Goal: Find specific page/section: Find specific page/section

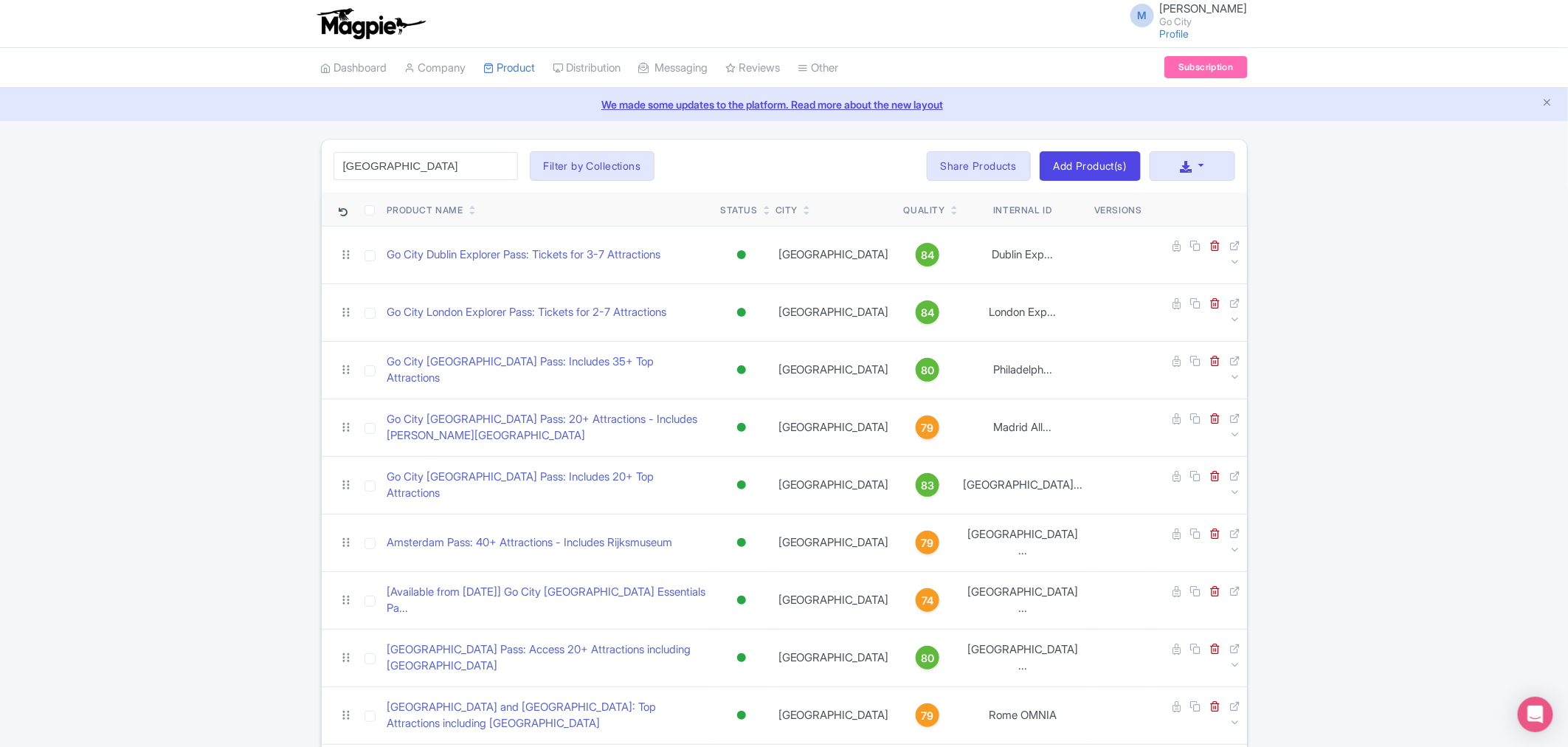
click at [437, 165] on input "london" at bounding box center [425, 166] width 185 height 28
click button "Search" at bounding box center [0, 0] width 0 height 0
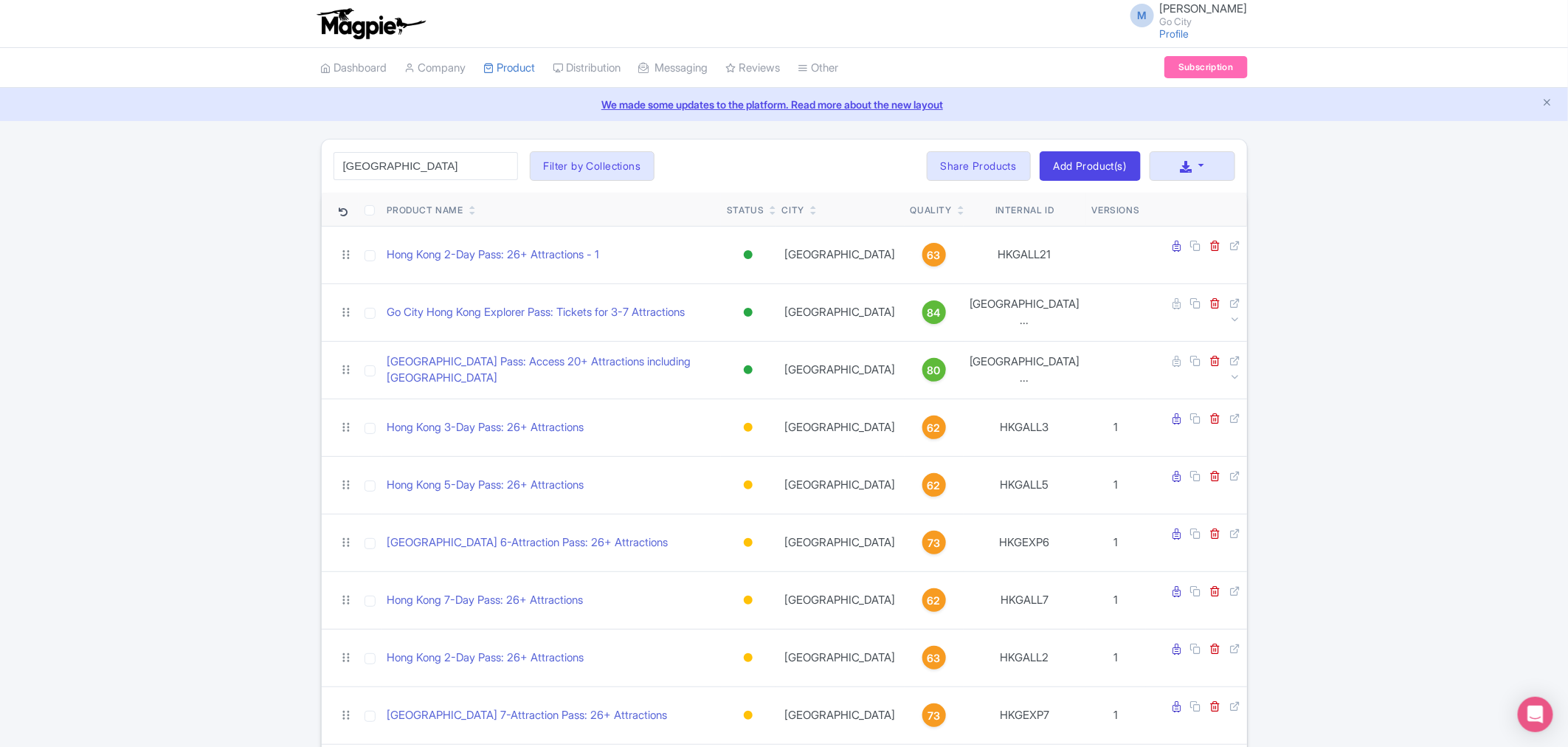
click at [192, 408] on div "hong kong Search Filter by Collections All Inclusive Explorer Trade Products Tr…" at bounding box center [784, 585] width 1568 height 894
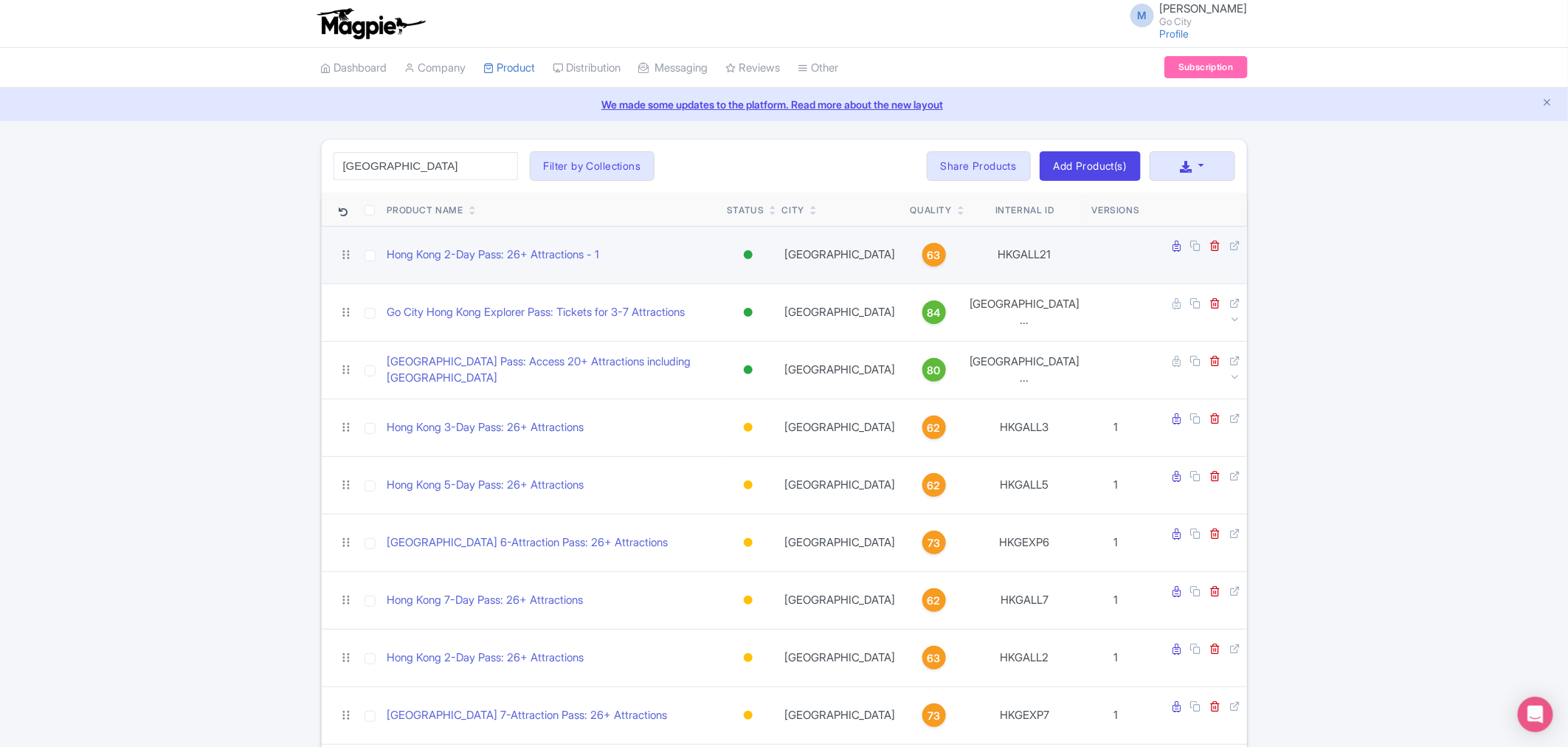
click at [753, 250] on div at bounding box center [748, 255] width 9 height 9
click at [755, 304] on div "Inactive" at bounding box center [711, 307] width 87 height 28
click at [753, 253] on div at bounding box center [748, 255] width 9 height 9
click at [755, 328] on div "Building" at bounding box center [711, 334] width 87 height 28
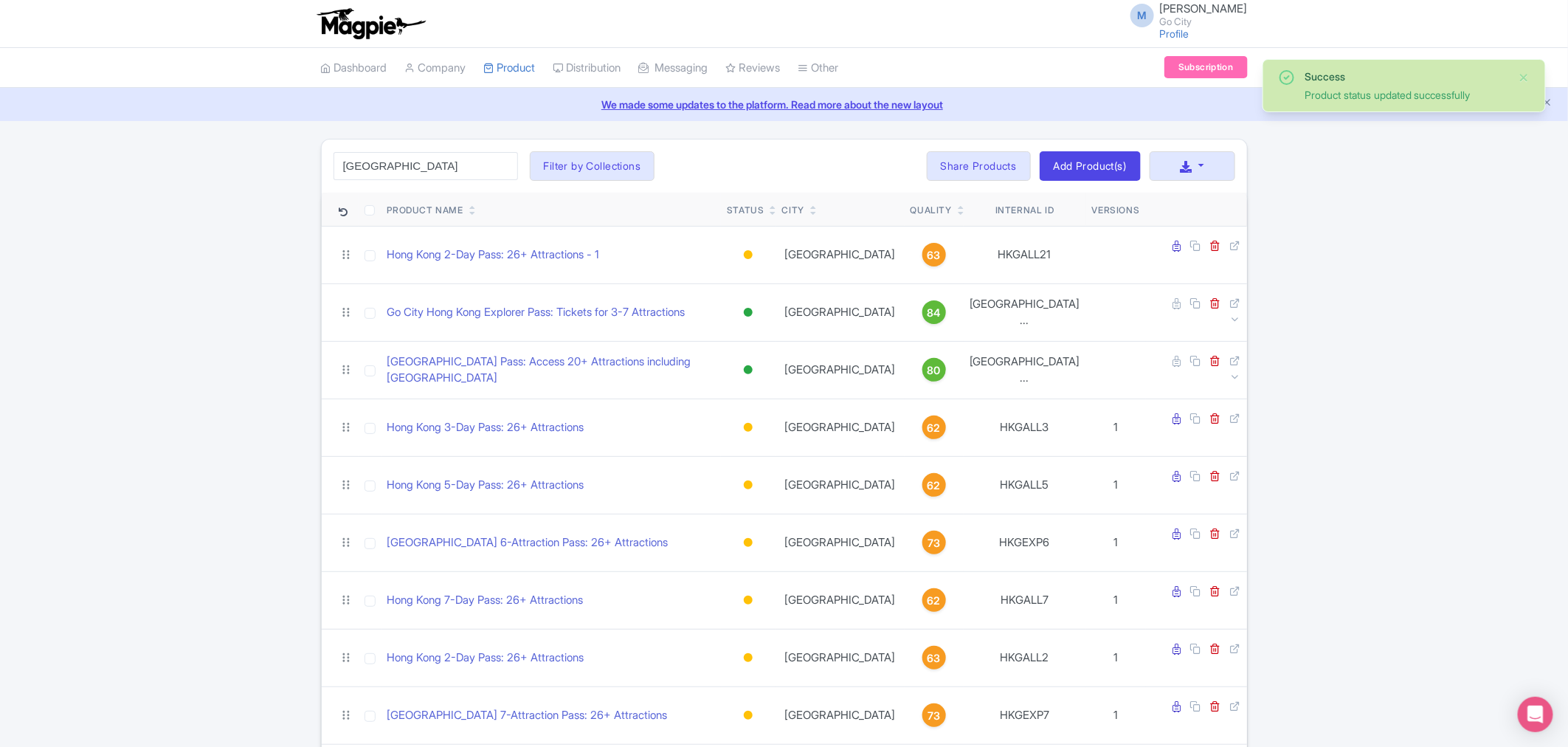
click at [1366, 240] on div "Success Product status updated successfully hong kong Search Filter by Collecti…" at bounding box center [784, 585] width 1568 height 894
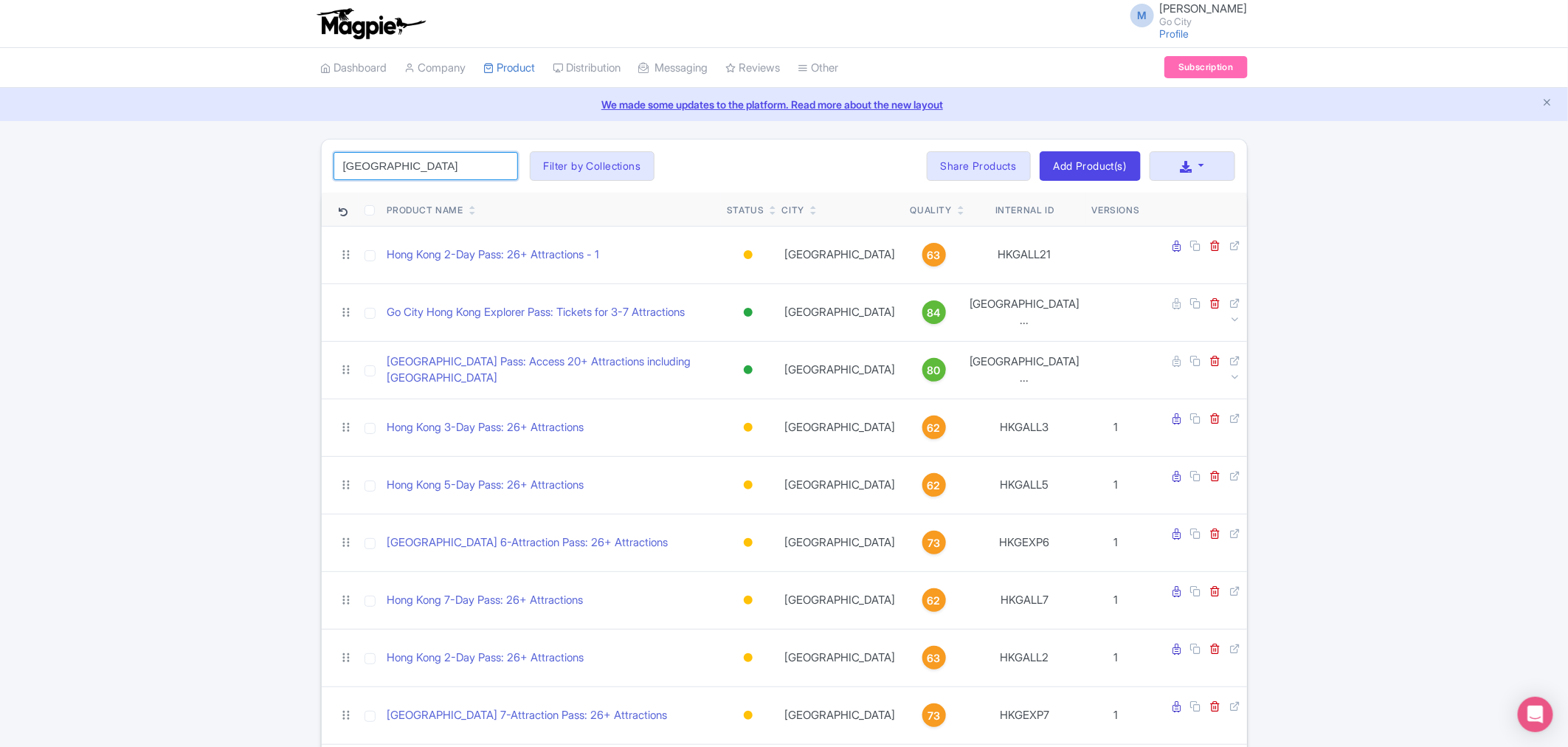
click at [418, 165] on input "hong kong" at bounding box center [425, 166] width 185 height 28
click button "Search" at bounding box center [0, 0] width 0 height 0
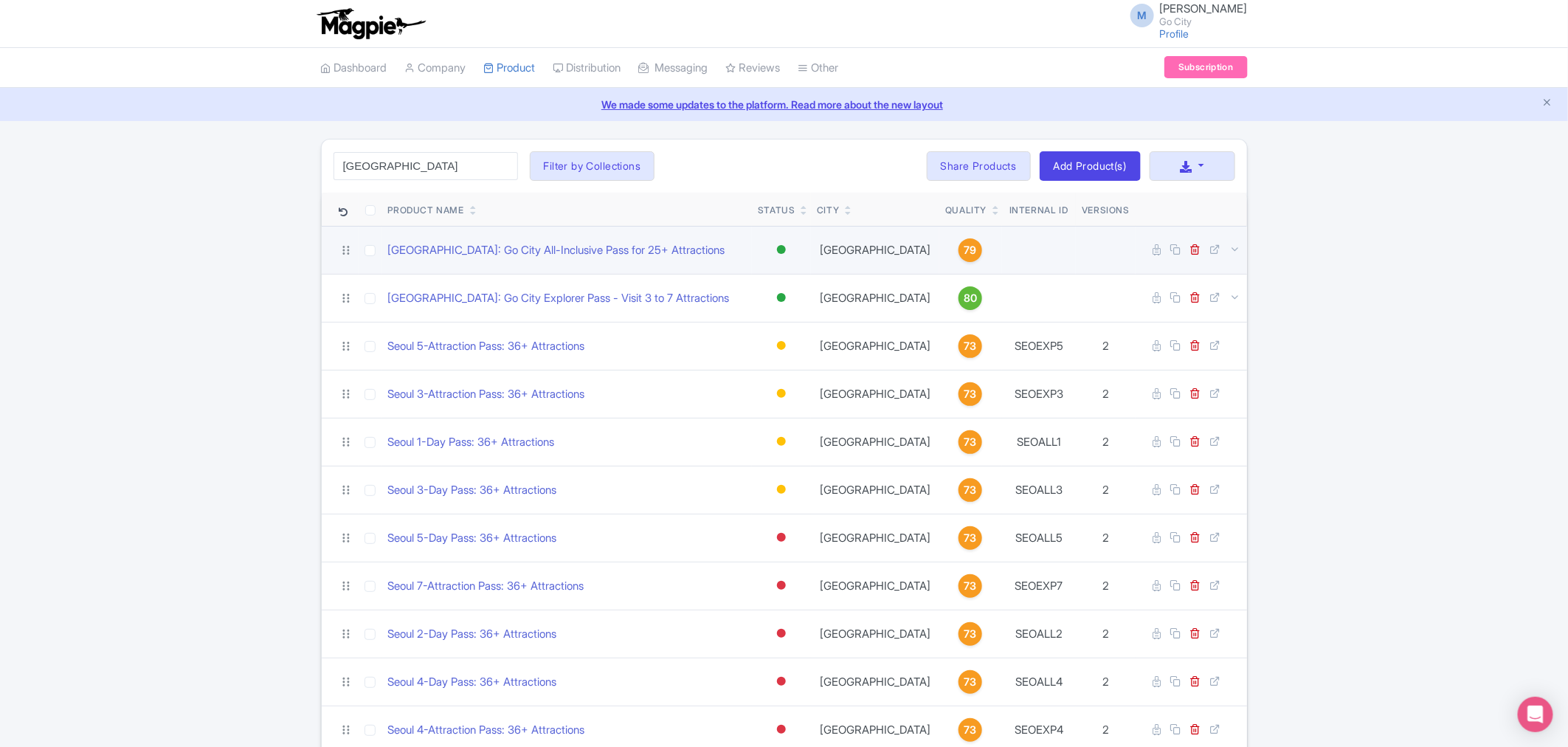
click at [778, 246] on div at bounding box center [781, 250] width 9 height 9
click at [740, 327] on div "Building" at bounding box center [745, 329] width 87 height 28
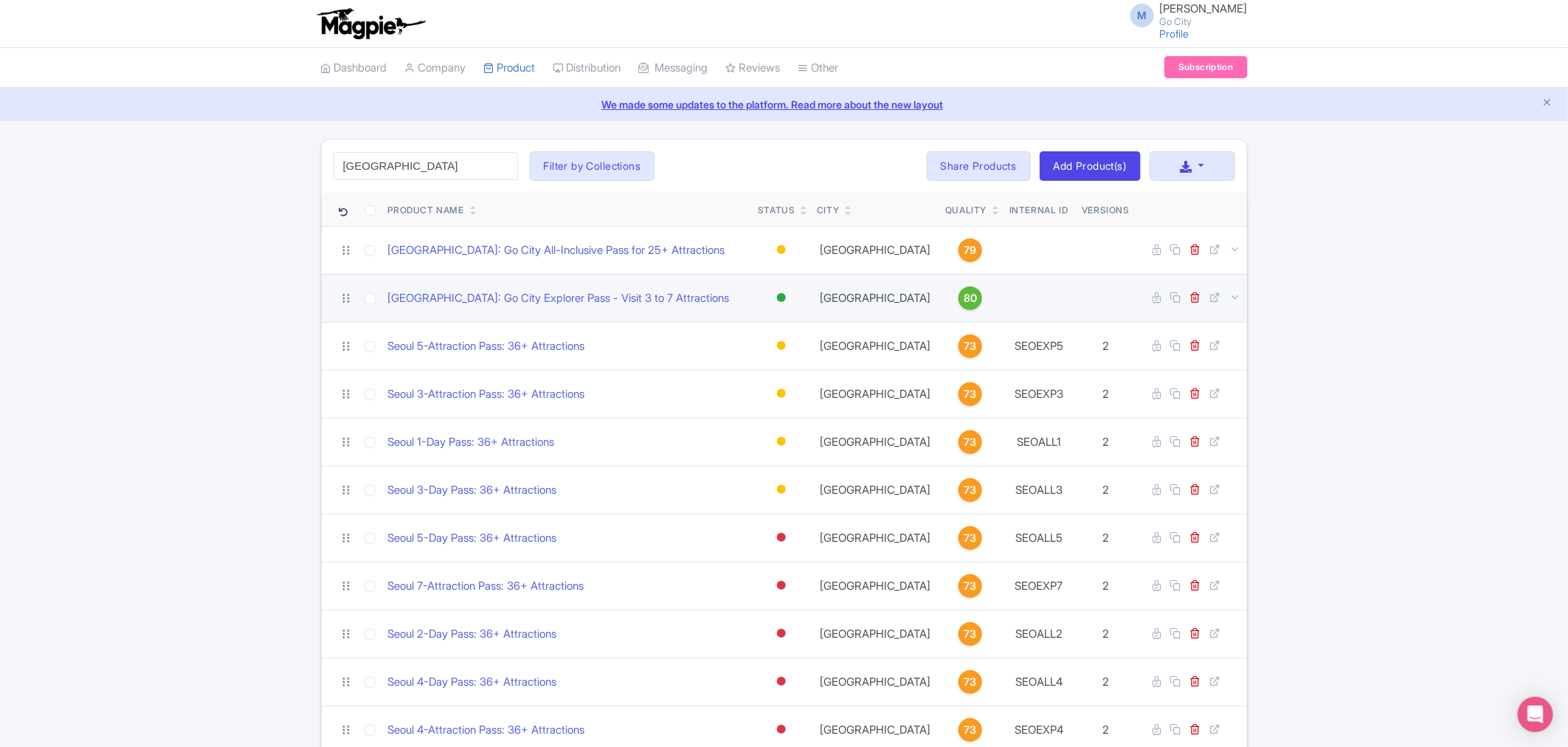
click at [783, 294] on div at bounding box center [781, 298] width 9 height 9
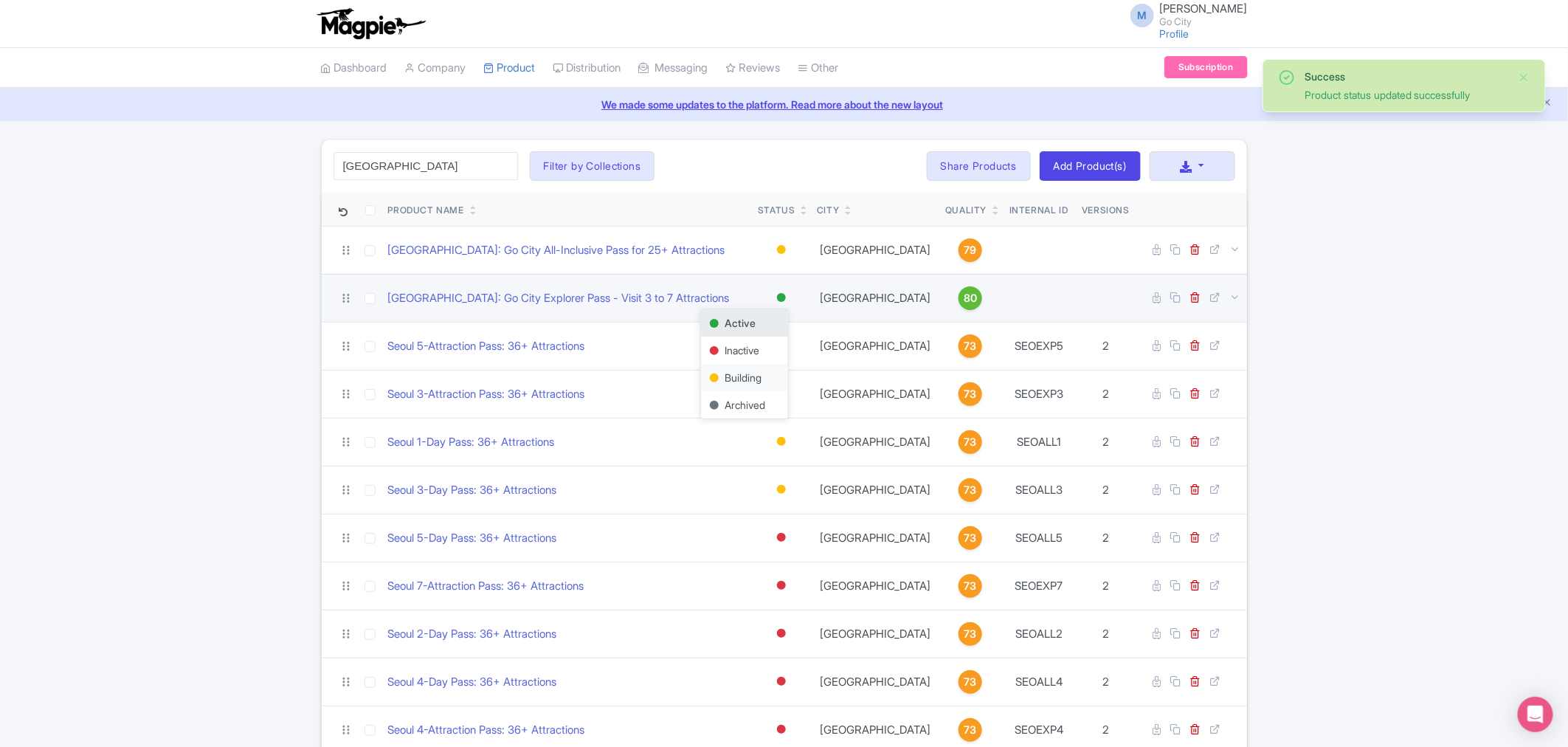
click at [739, 371] on div "Building" at bounding box center [745, 378] width 87 height 28
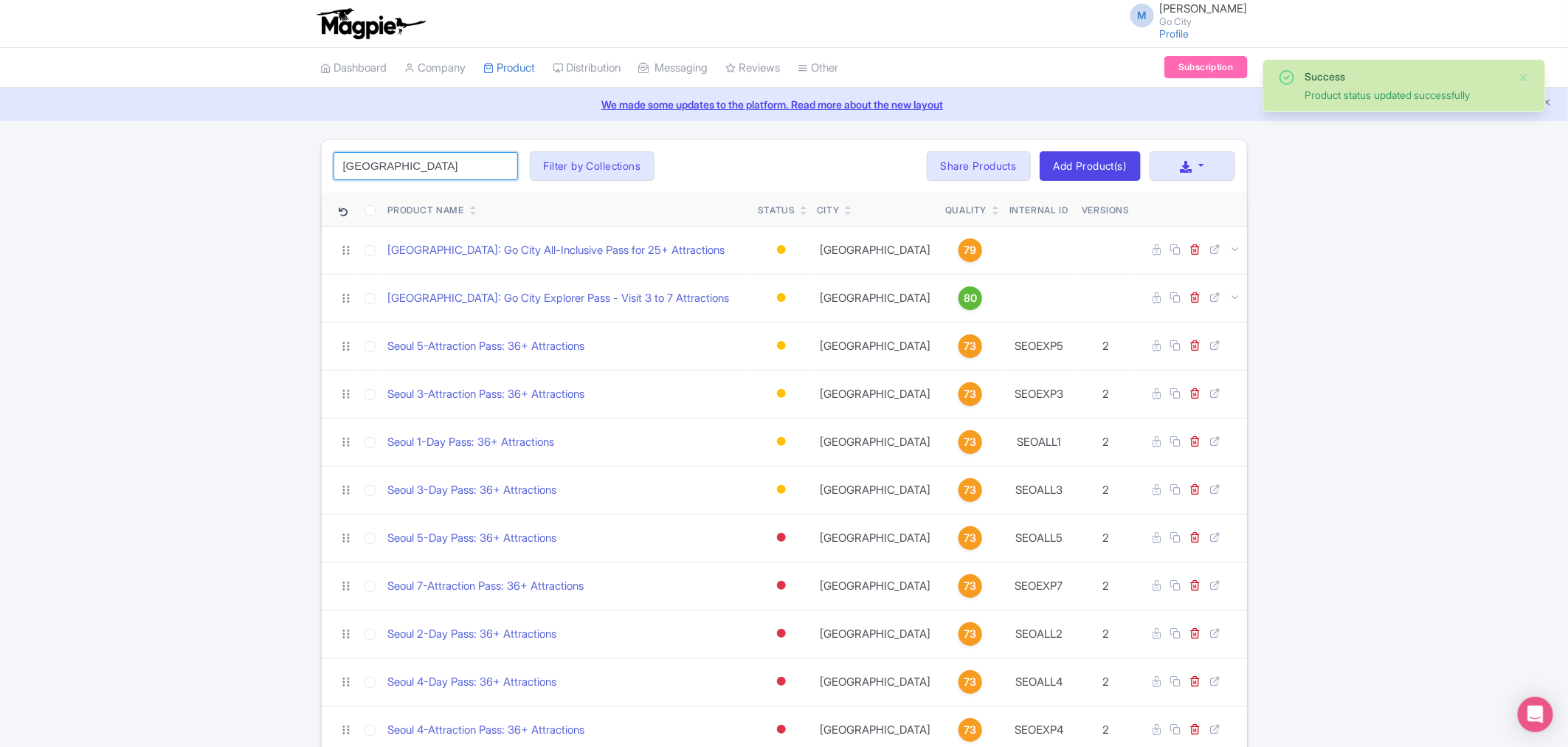
click at [392, 164] on input "seoul" at bounding box center [425, 166] width 185 height 28
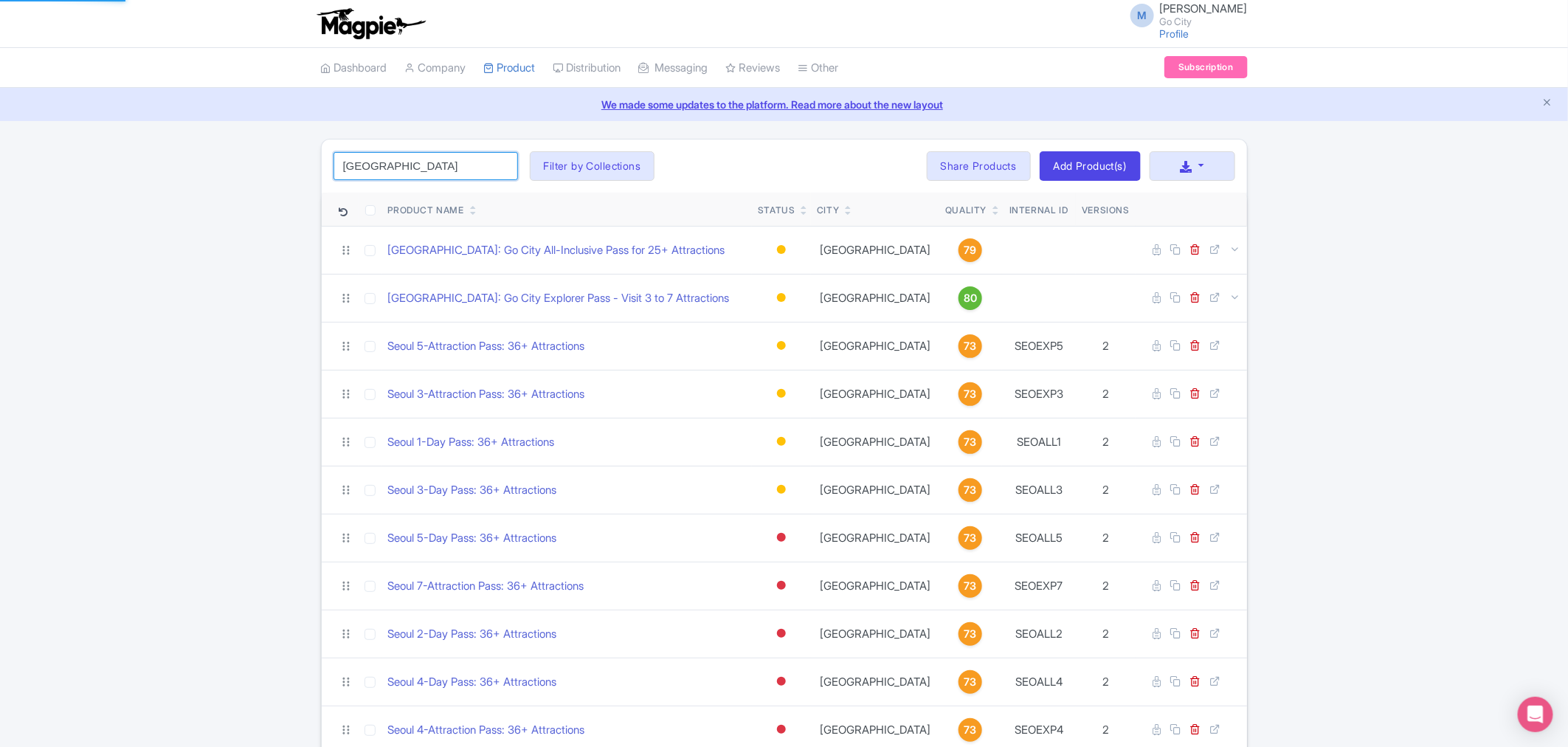
type input "bangkok"
click button "Search" at bounding box center [0, 0] width 0 height 0
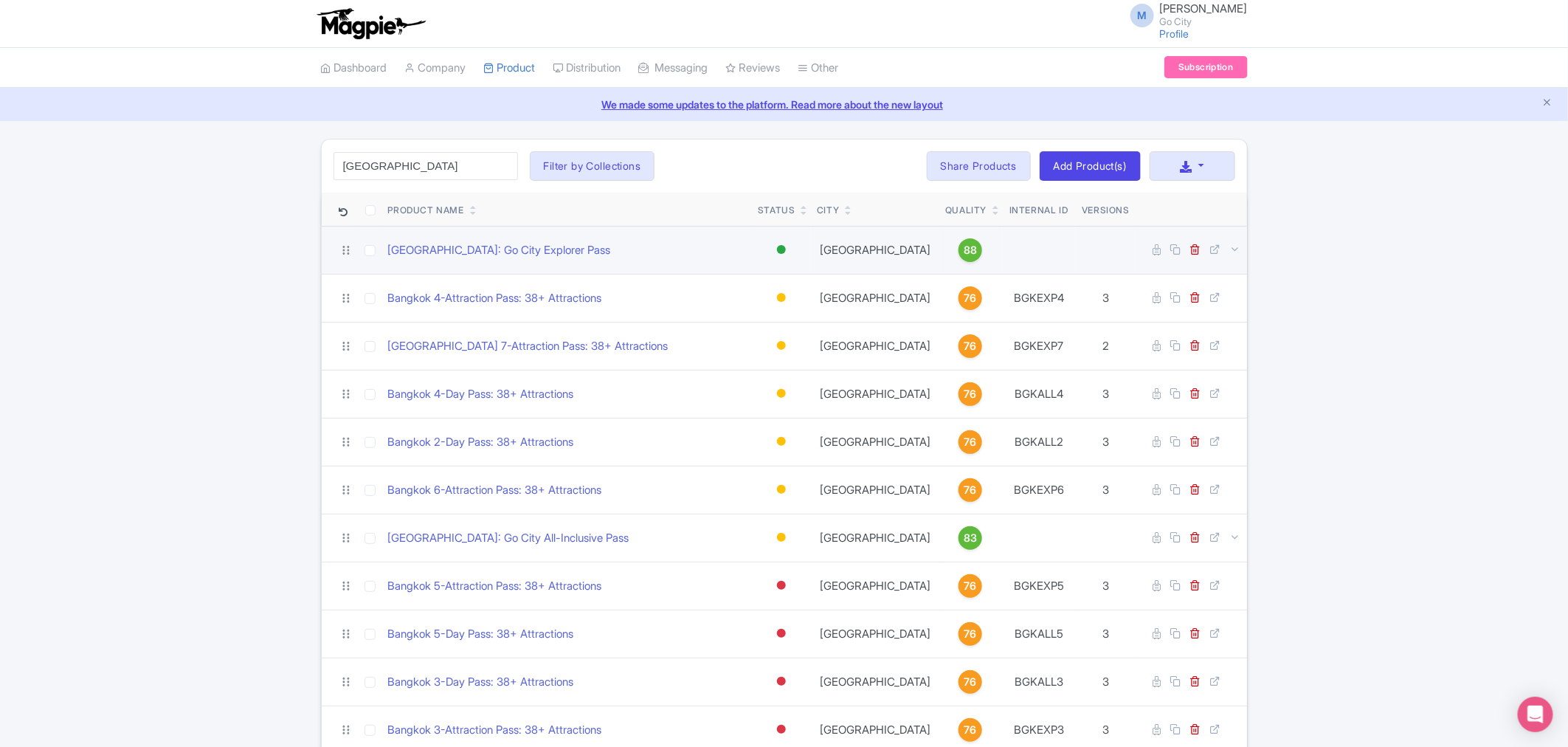
click at [777, 248] on div at bounding box center [781, 250] width 9 height 9
click at [746, 301] on div "Inactive" at bounding box center [745, 302] width 87 height 28
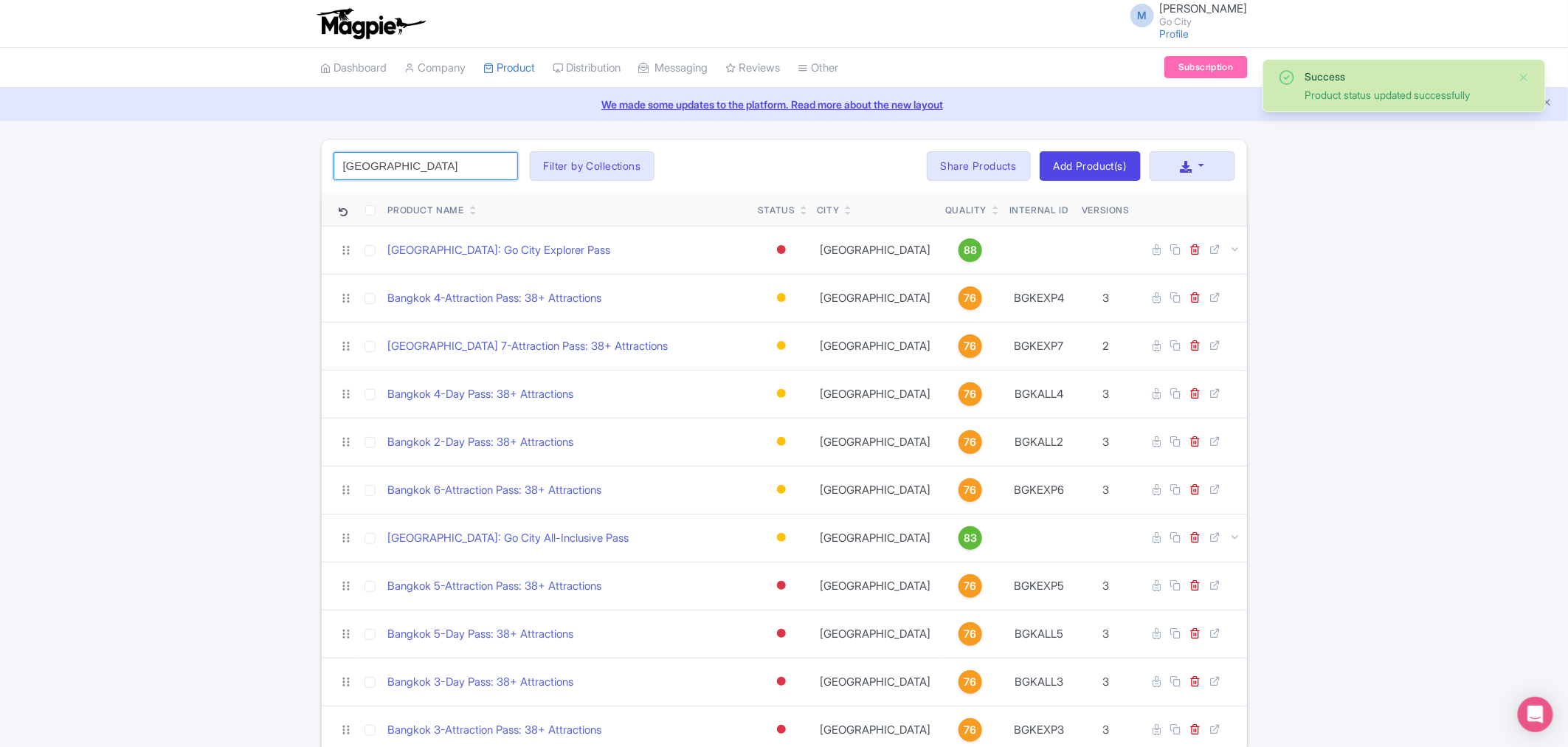
click at [409, 165] on input "bangkok" at bounding box center [425, 166] width 185 height 28
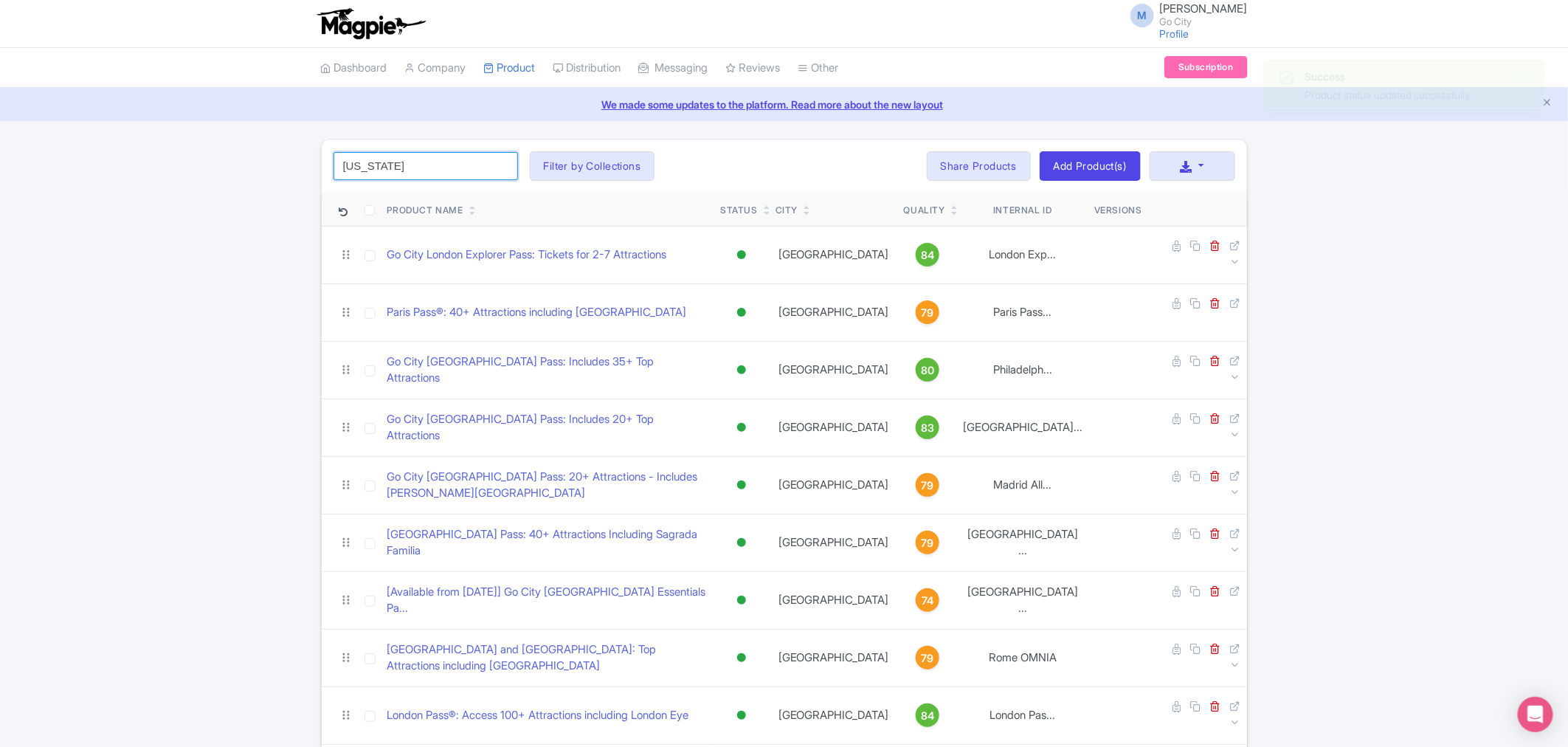
click button "Search" at bounding box center [0, 0] width 0 height 0
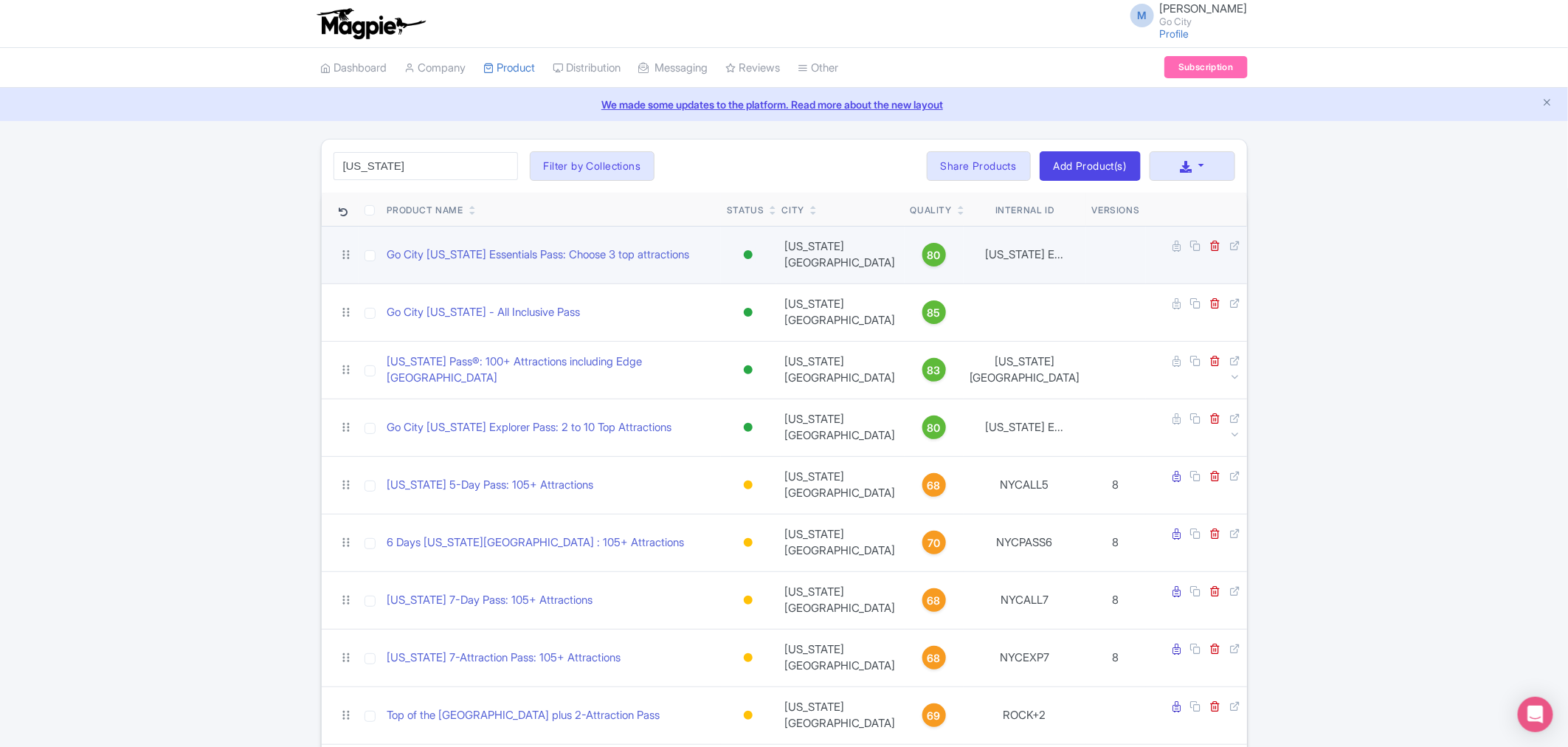
click at [753, 250] on div at bounding box center [748, 255] width 9 height 9
click at [743, 306] on div "Inactive" at bounding box center [711, 307] width 87 height 28
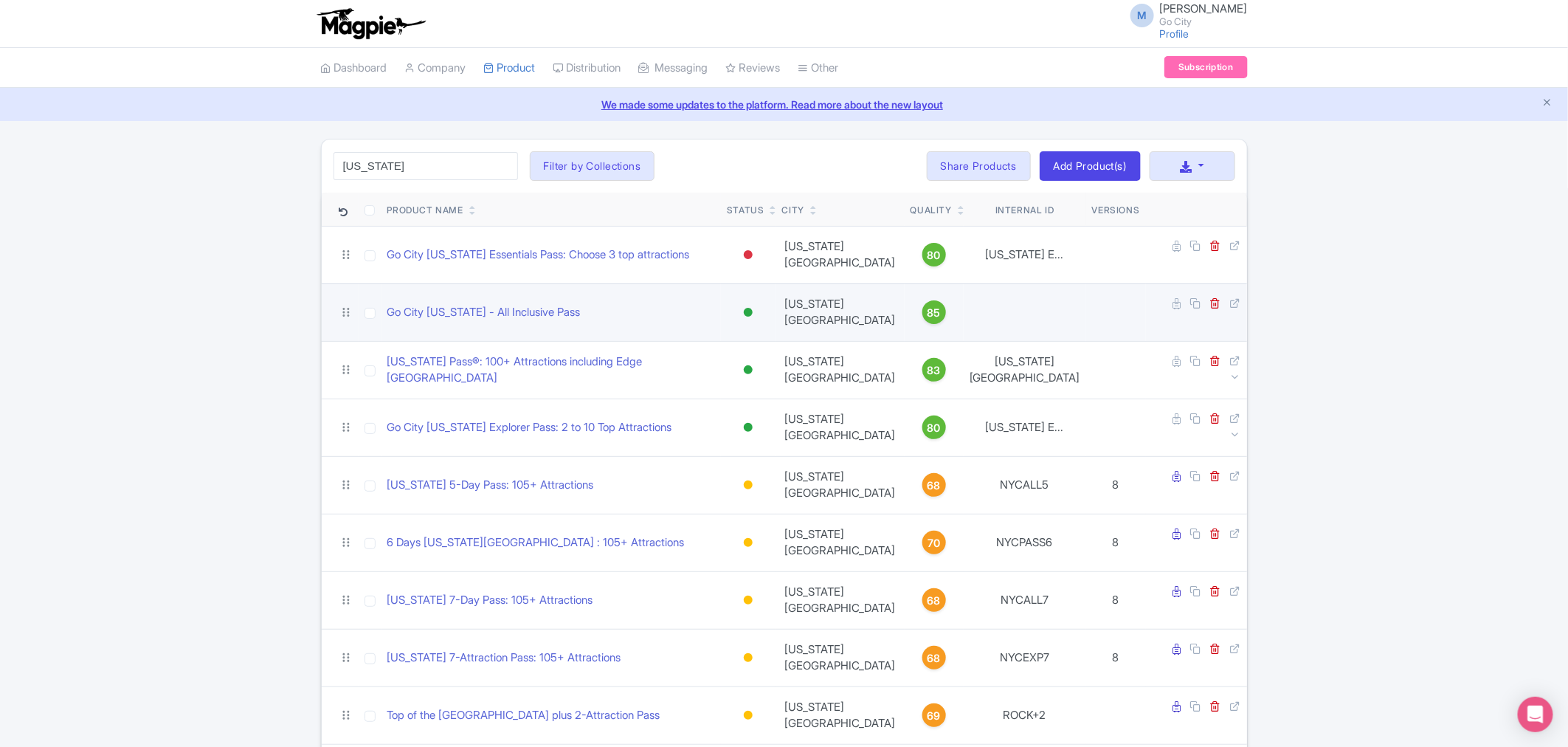
click at [753, 308] on div at bounding box center [748, 313] width 9 height 9
click at [755, 351] on div "Inactive" at bounding box center [711, 365] width 87 height 28
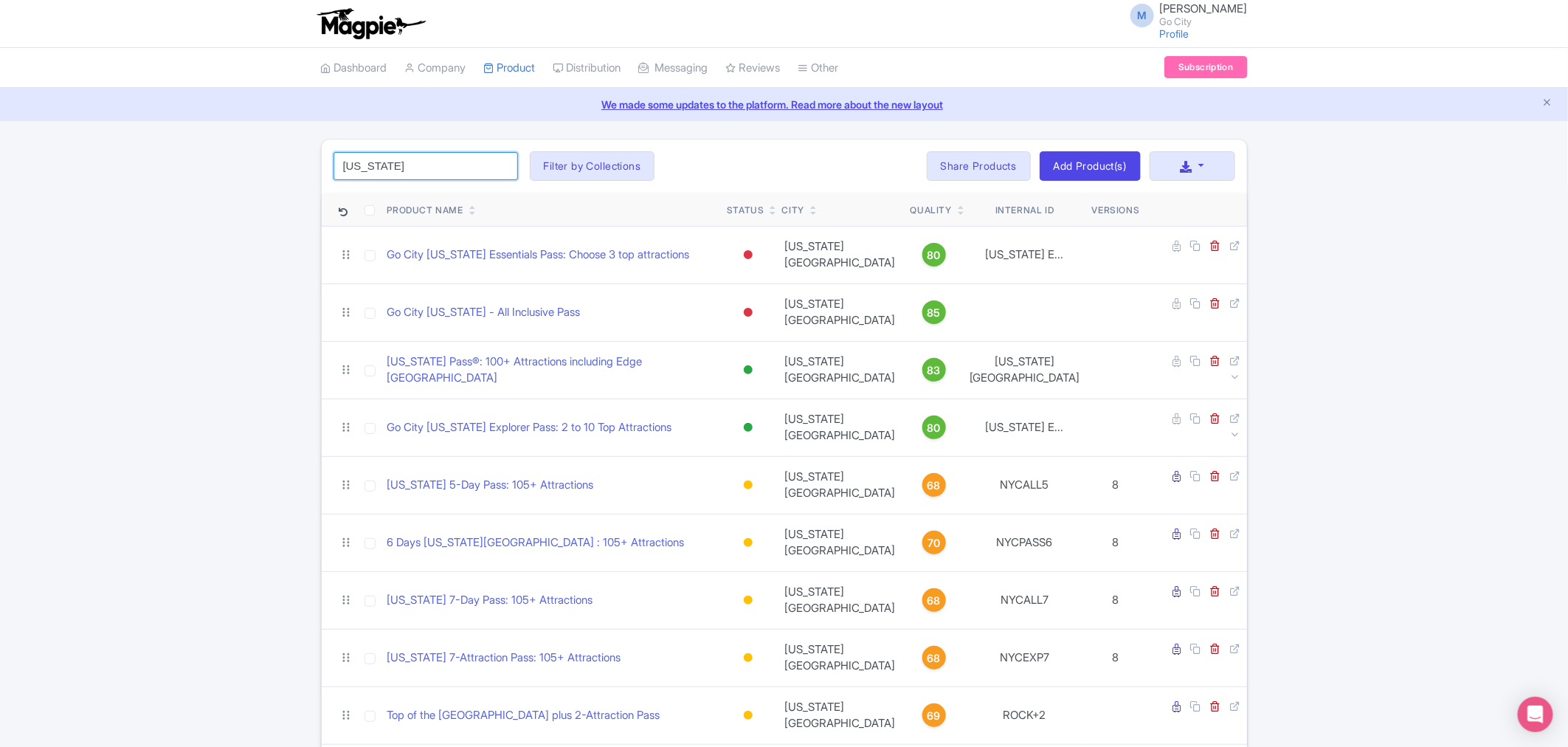
click at [439, 164] on input "new york" at bounding box center [425, 166] width 185 height 28
type input "vienna"
click button "Search" at bounding box center [0, 0] width 0 height 0
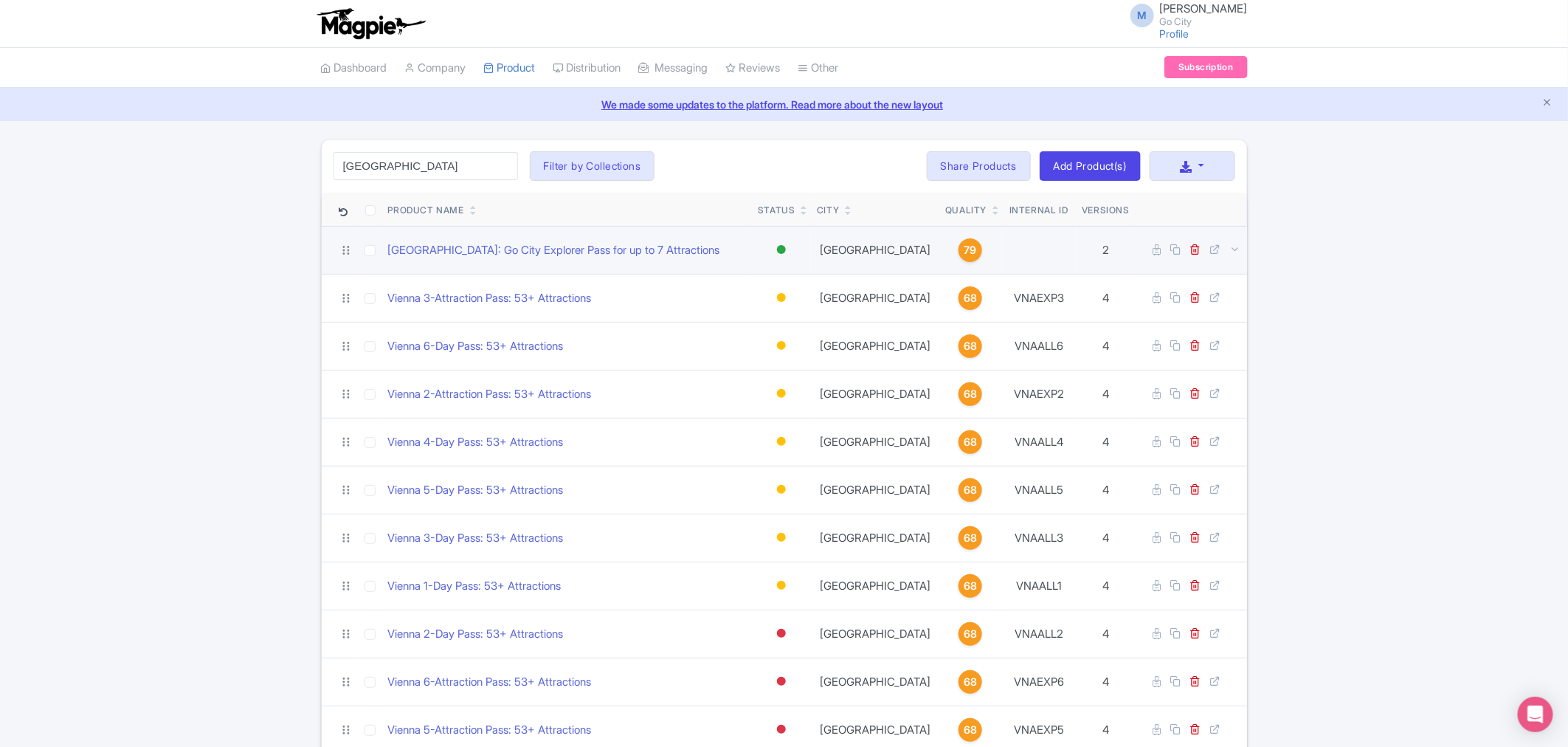
click at [779, 253] on div at bounding box center [781, 250] width 9 height 9
click at [747, 301] on div "Inactive" at bounding box center [745, 302] width 87 height 28
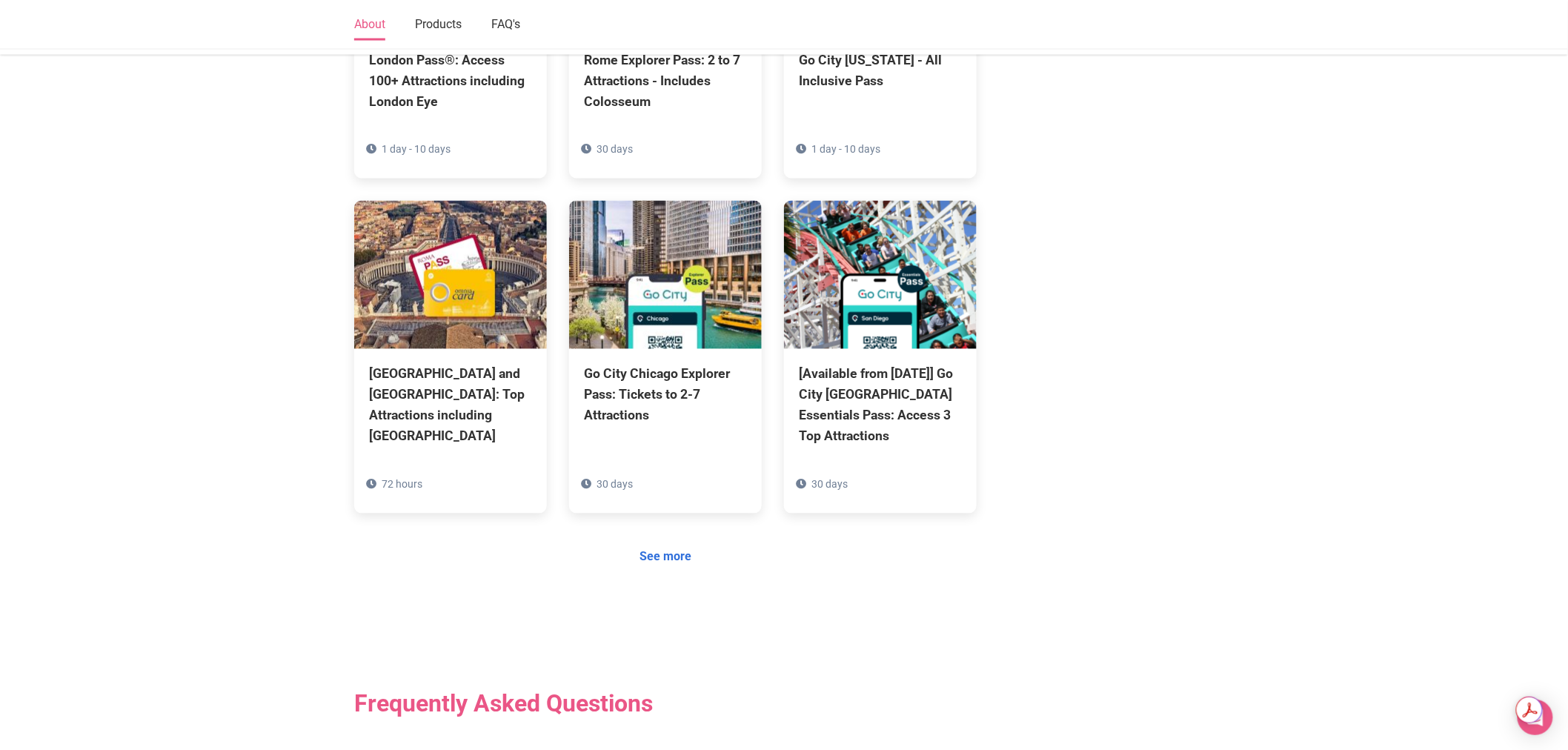
scroll to position [1023, 0]
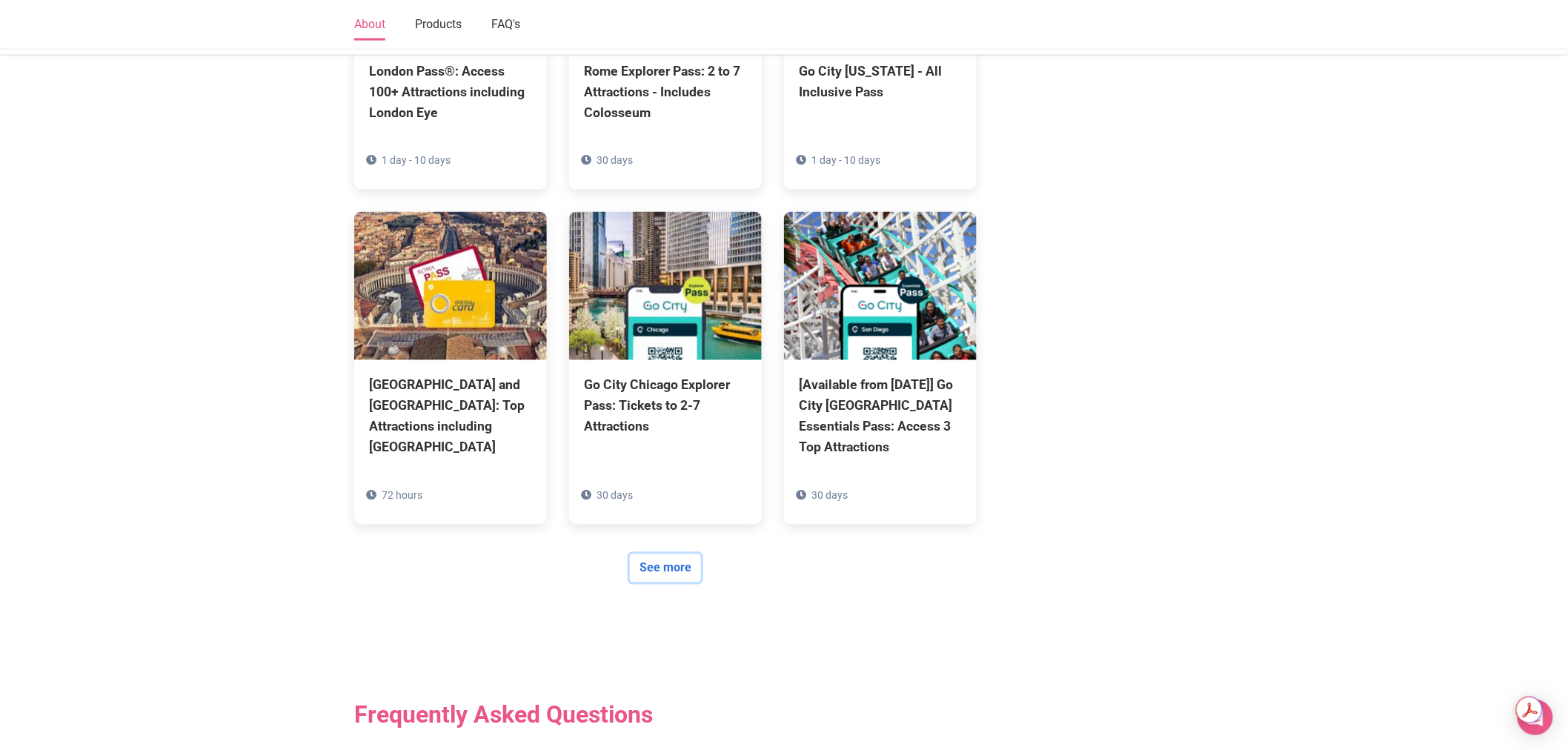
click at [691, 573] on link "See more" at bounding box center [665, 568] width 71 height 29
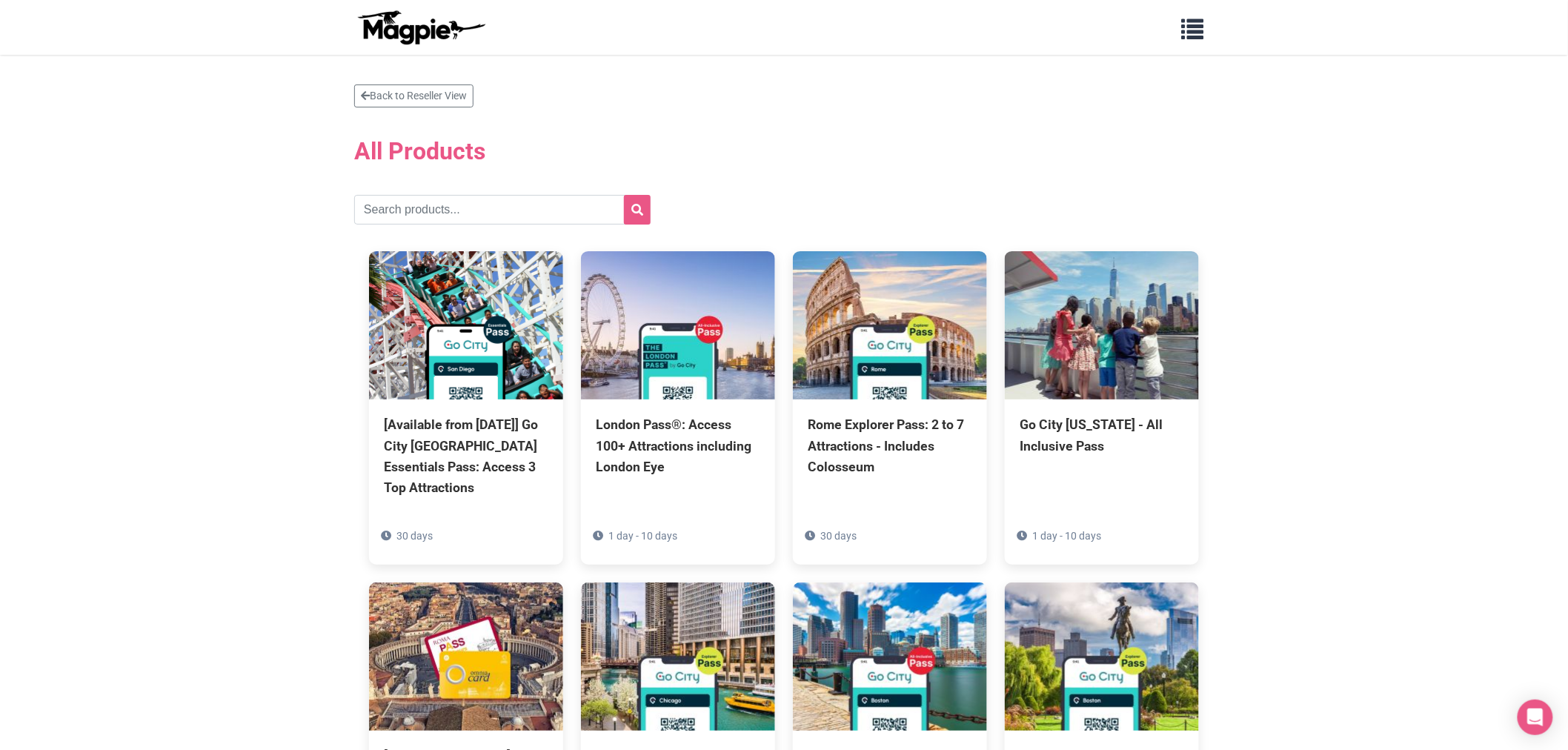
click at [462, 205] on input "text" at bounding box center [502, 209] width 296 height 29
type input "essentials"
click at [624, 195] on button "submit" at bounding box center [637, 209] width 27 height 29
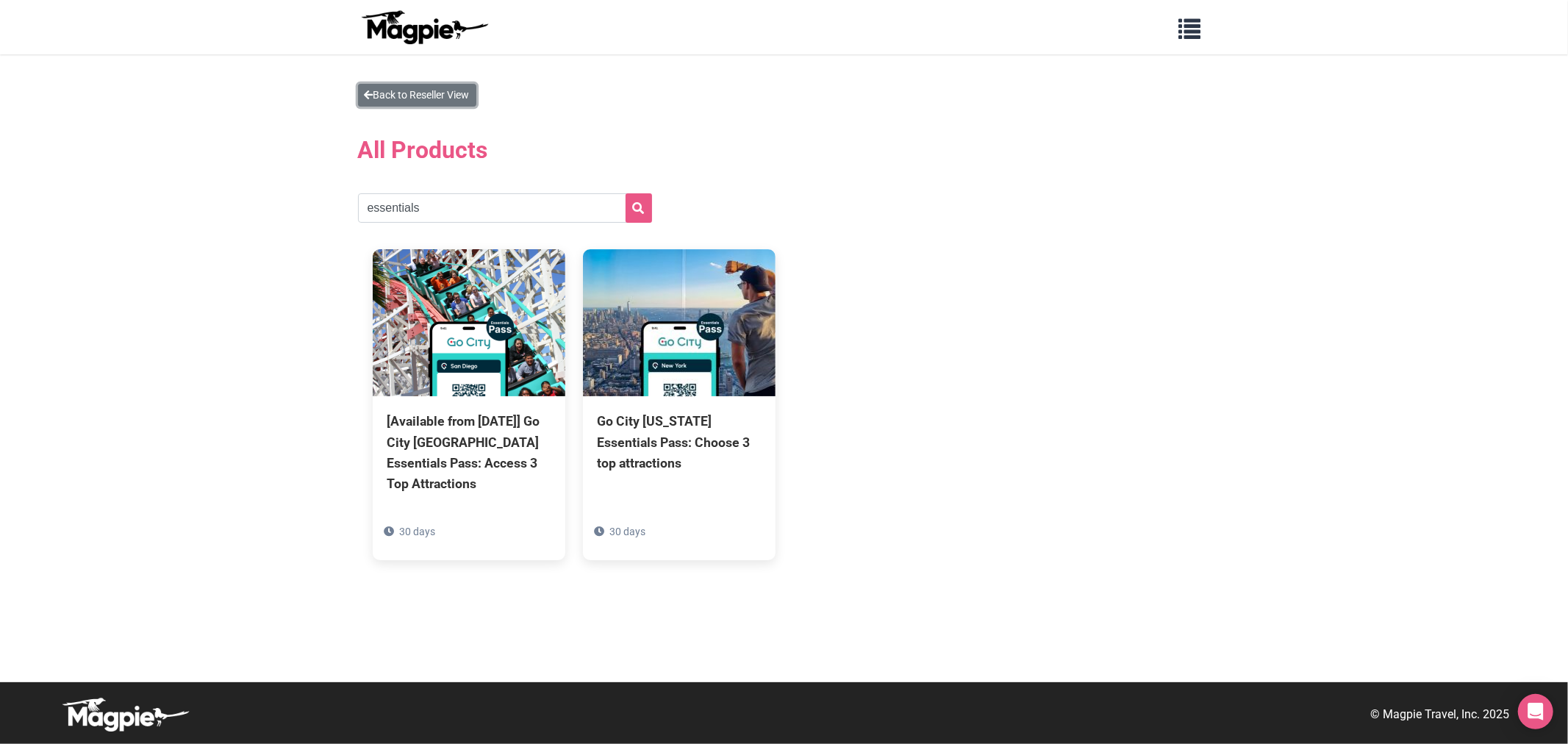
click at [453, 95] on link "Back to Reseller View" at bounding box center [417, 95] width 118 height 23
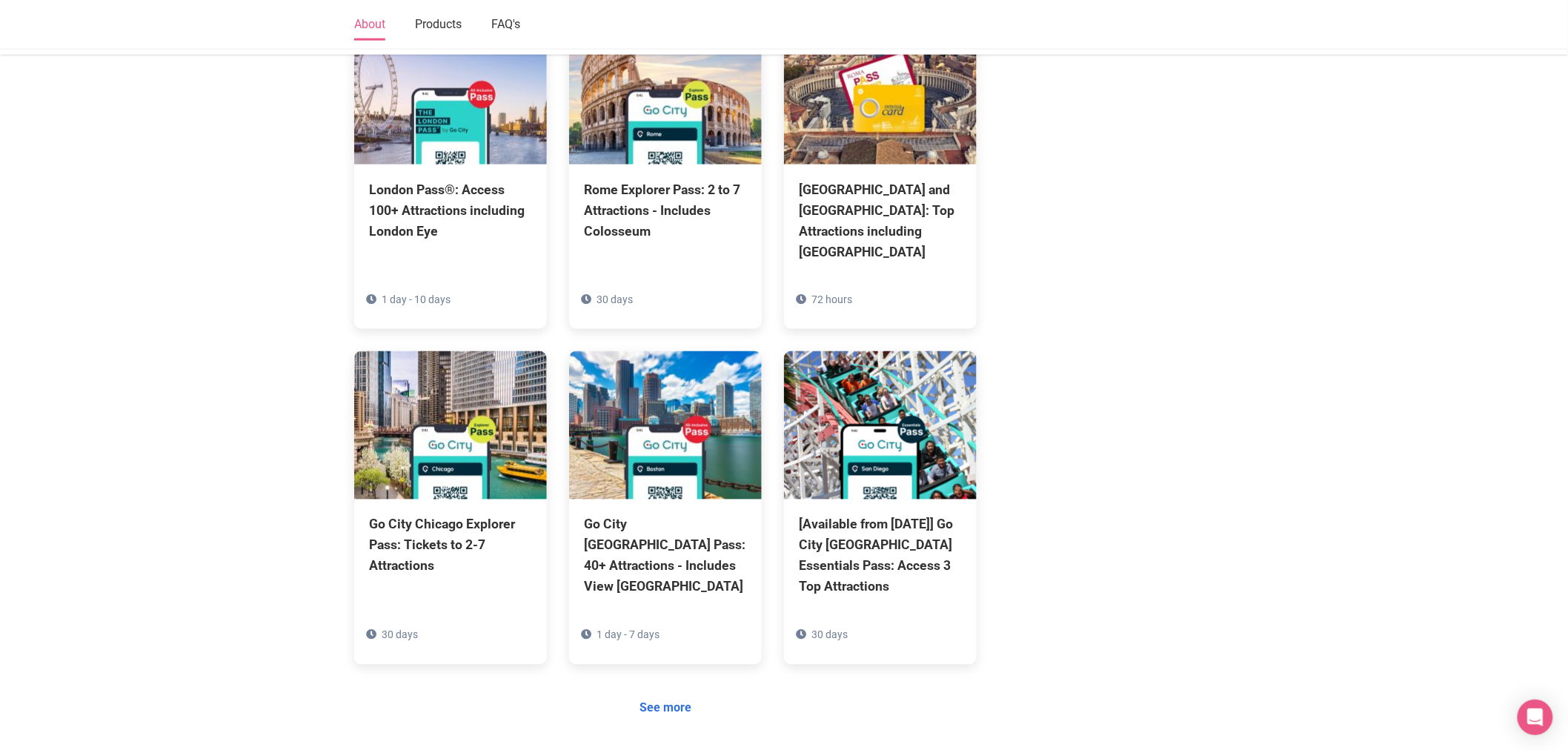
scroll to position [905, 0]
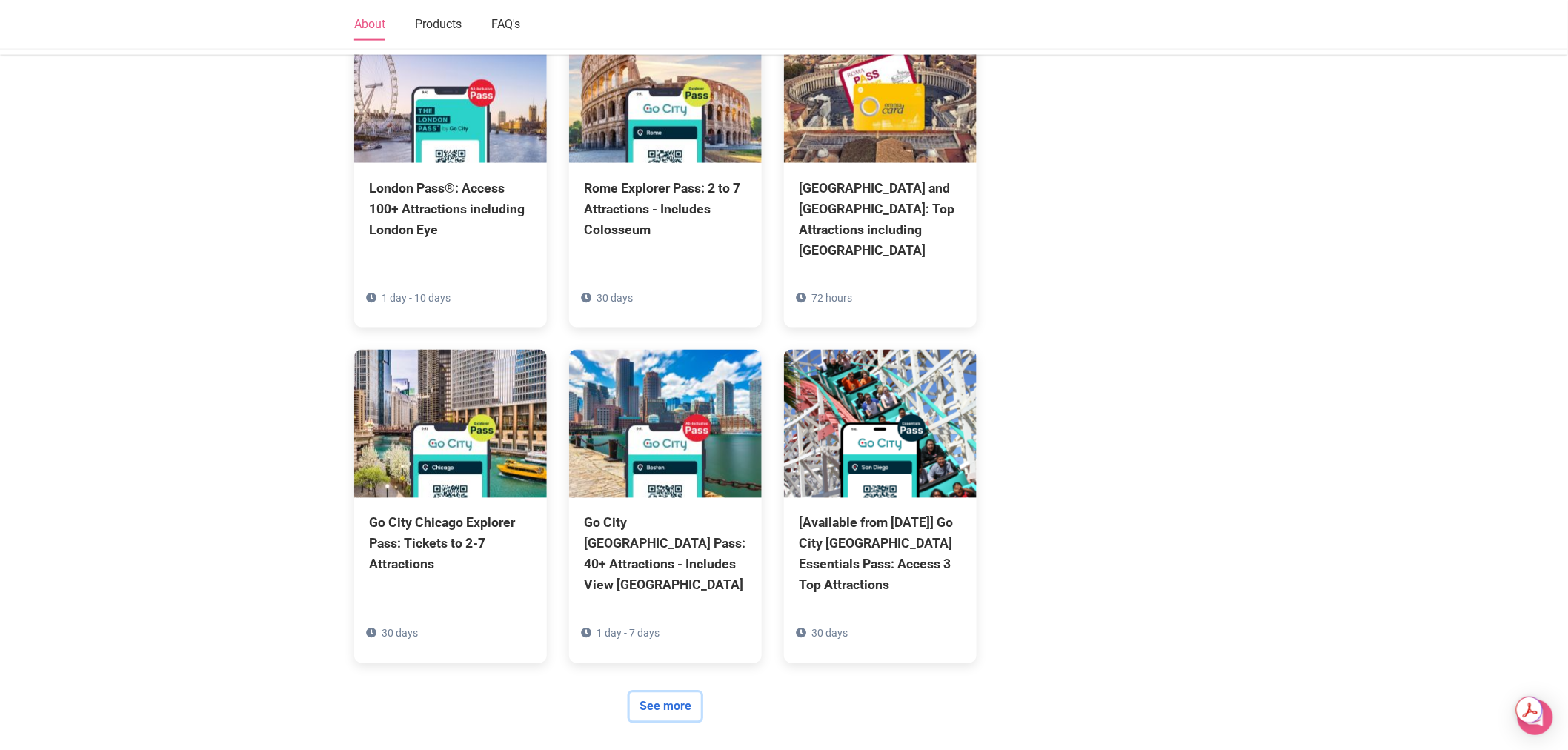
click at [683, 693] on link "See more" at bounding box center [665, 707] width 71 height 29
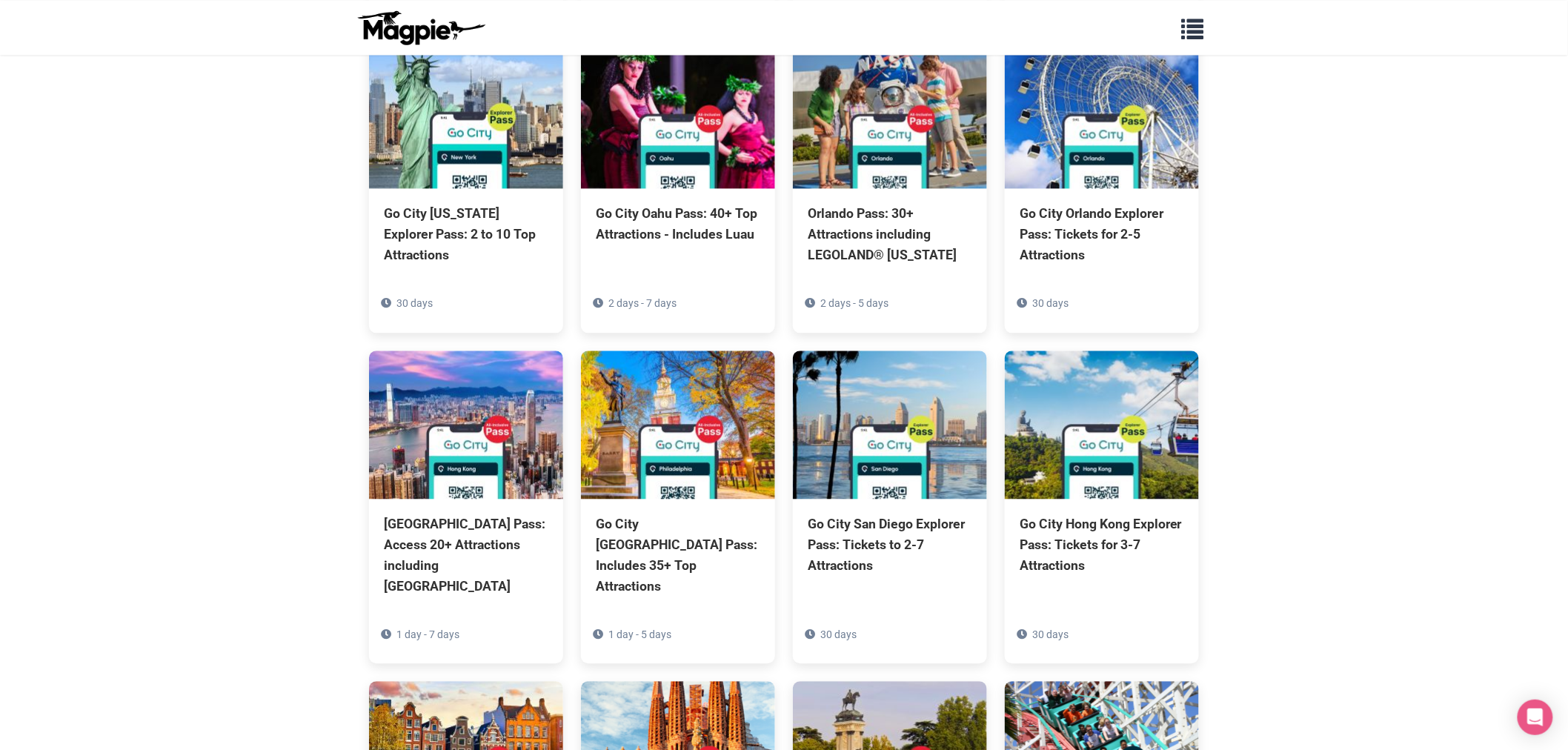
scroll to position [1234, 0]
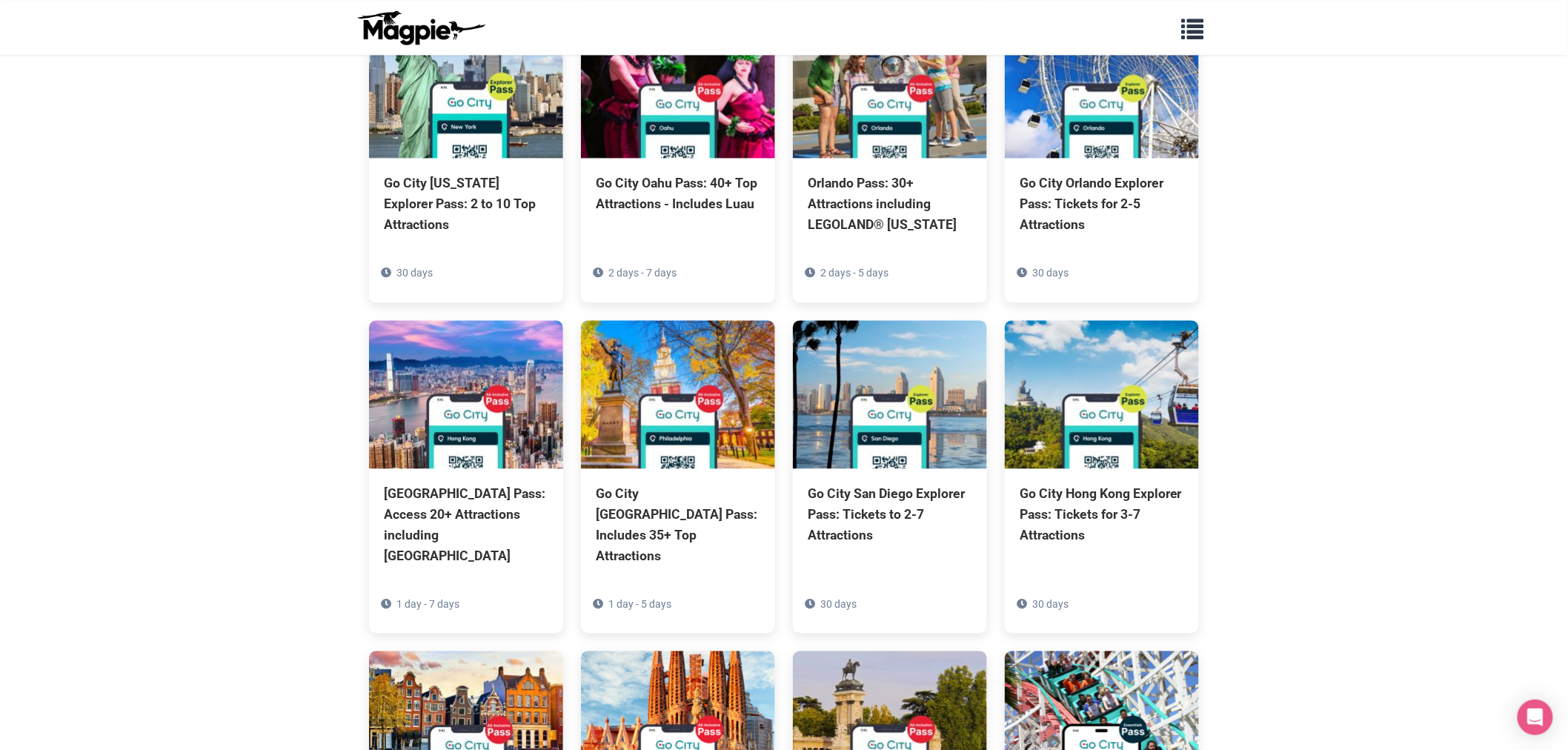
click at [1324, 282] on section "Back to Reseller View All Products [Available from [DATE]] Go City [GEOGRAPHIC_…" at bounding box center [784, 536] width 1568 height 3431
click at [1386, 171] on section "Back to Reseller View All Products [Available from [DATE]] Go City [GEOGRAPHIC_…" at bounding box center [784, 536] width 1568 height 3431
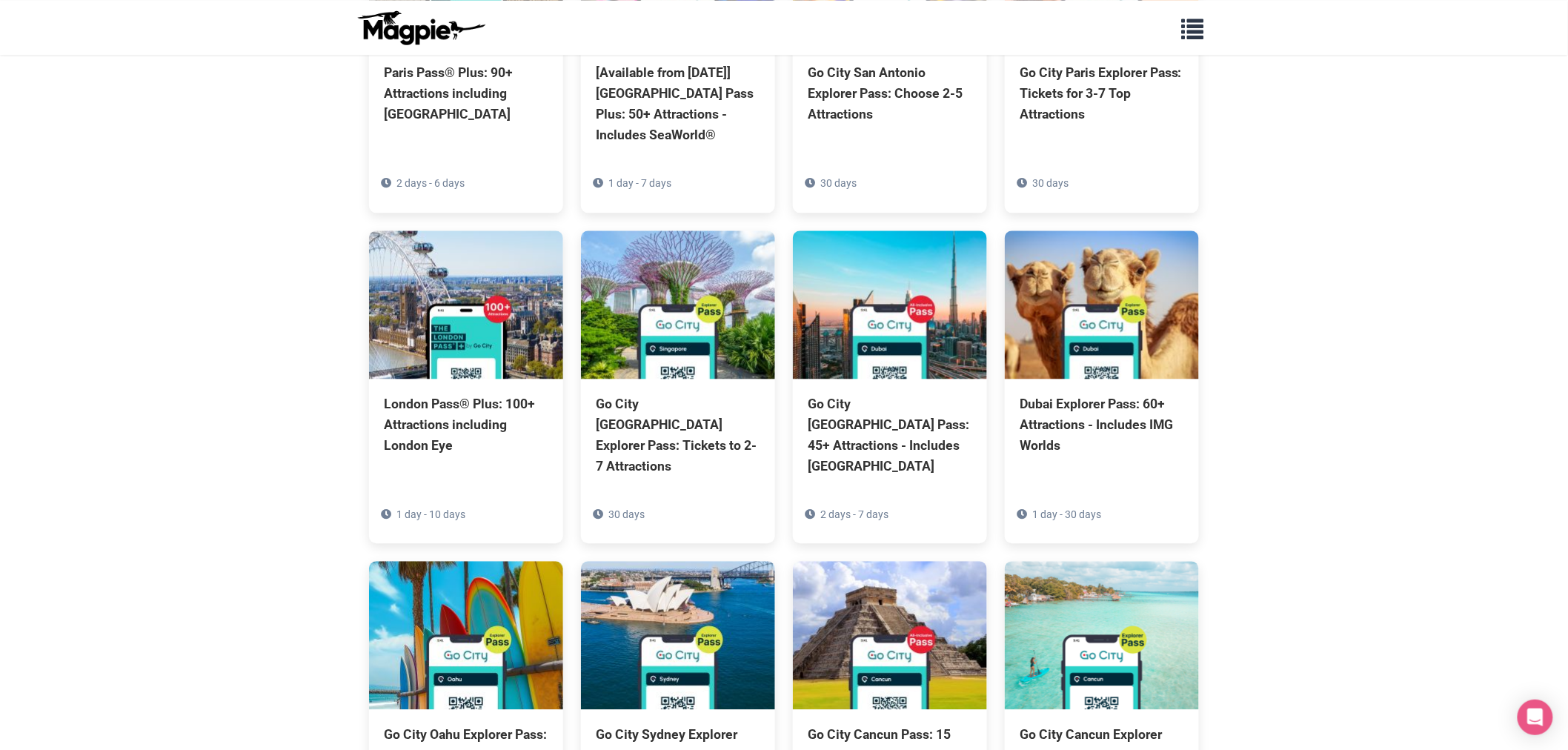
scroll to position [3743, 0]
